Goal: Task Accomplishment & Management: Use online tool/utility

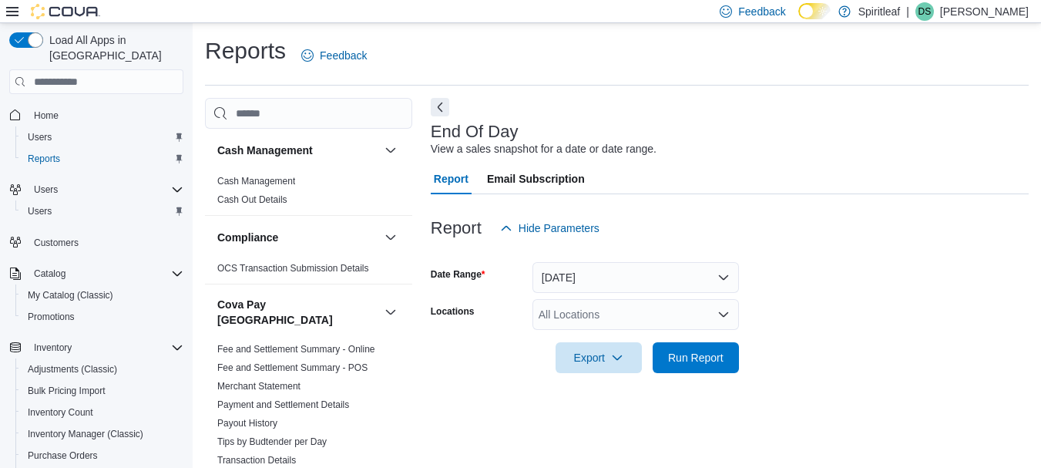
scroll to position [25, 0]
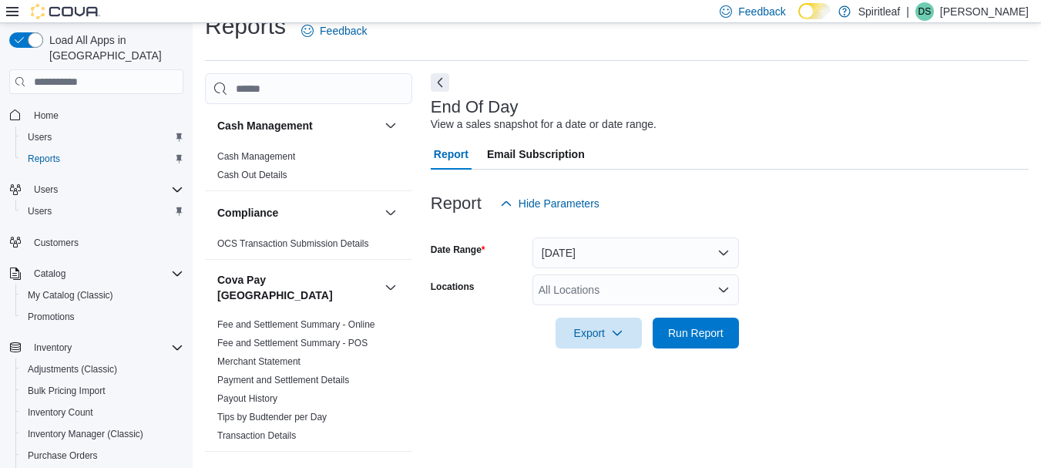
click at [560, 287] on div "All Locations" at bounding box center [635, 289] width 207 height 31
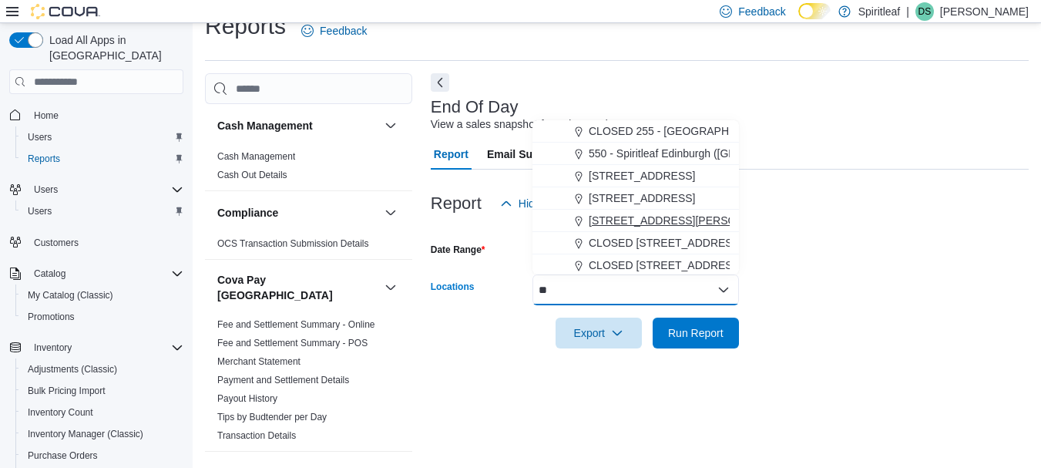
type input "**"
click at [640, 213] on span "[STREET_ADDRESS][PERSON_NAME]" at bounding box center [687, 220] width 196 height 15
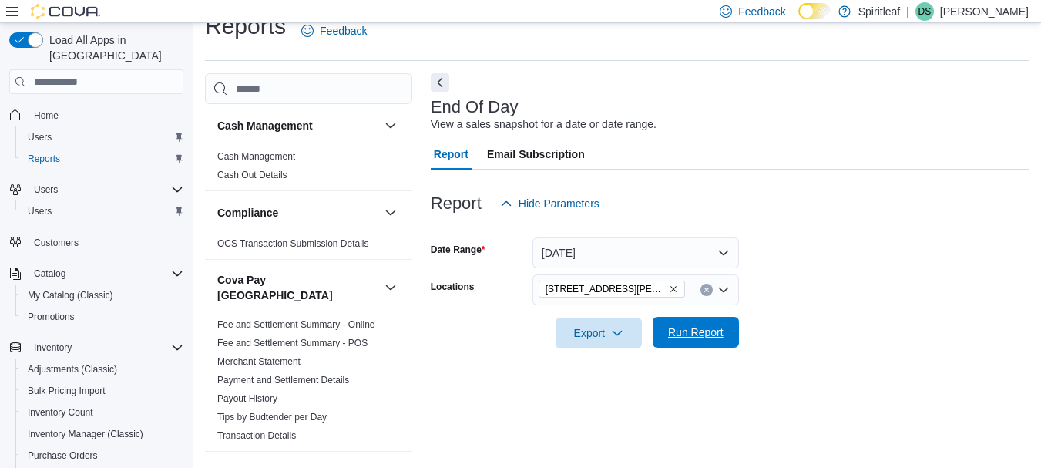
click at [691, 337] on span "Run Report" at bounding box center [695, 331] width 55 height 15
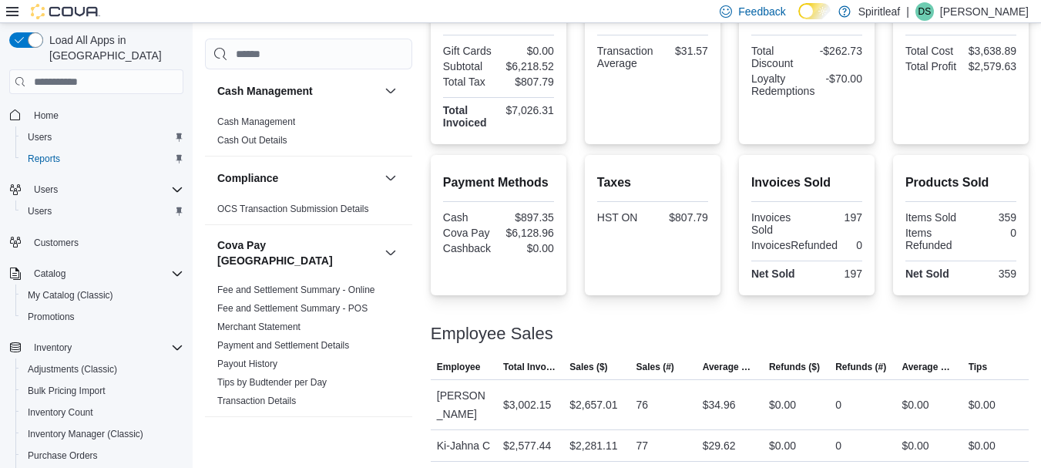
scroll to position [407, 0]
